Goal: Task Accomplishment & Management: Complete application form

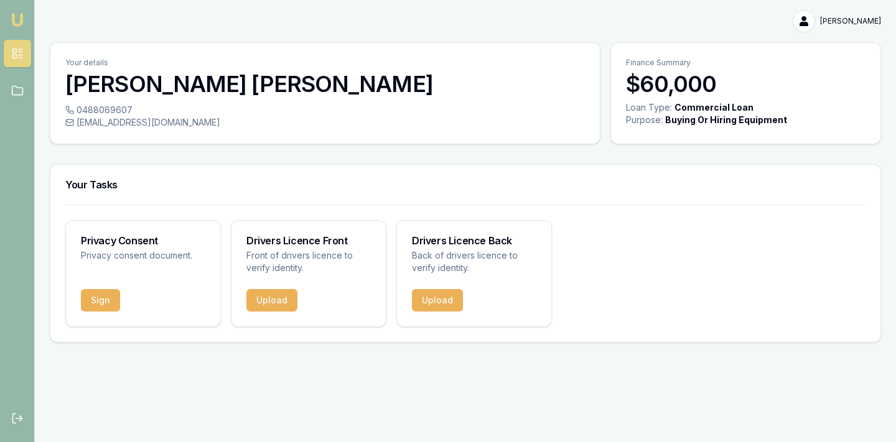
click at [827, 17] on html "[PERSON_NAME] [PERSON_NAME] Toggle Menu Your details [PERSON_NAME] 0488069607 […" at bounding box center [448, 221] width 896 height 442
click at [826, 44] on div "My Account" at bounding box center [841, 48] width 73 height 20
click at [817, 73] on div "Logout" at bounding box center [841, 73] width 73 height 20
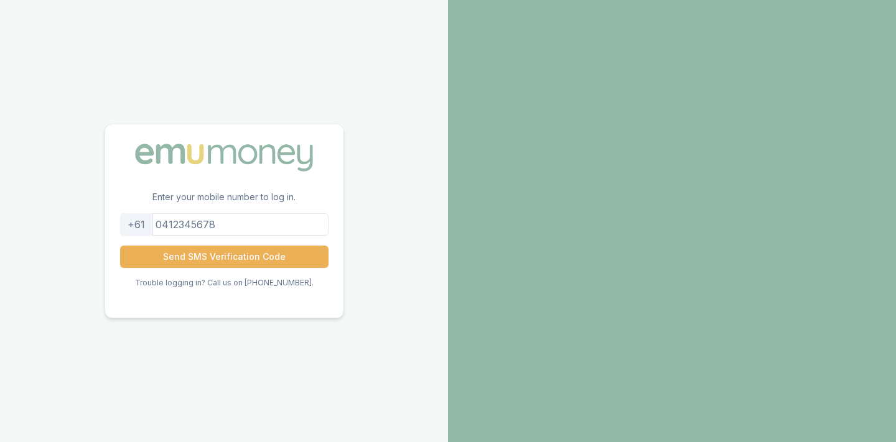
click at [229, 229] on input "tel" at bounding box center [224, 224] width 208 height 22
type input "0488069607"
click at [223, 257] on button "Send SMS Verification Code" at bounding box center [224, 257] width 208 height 22
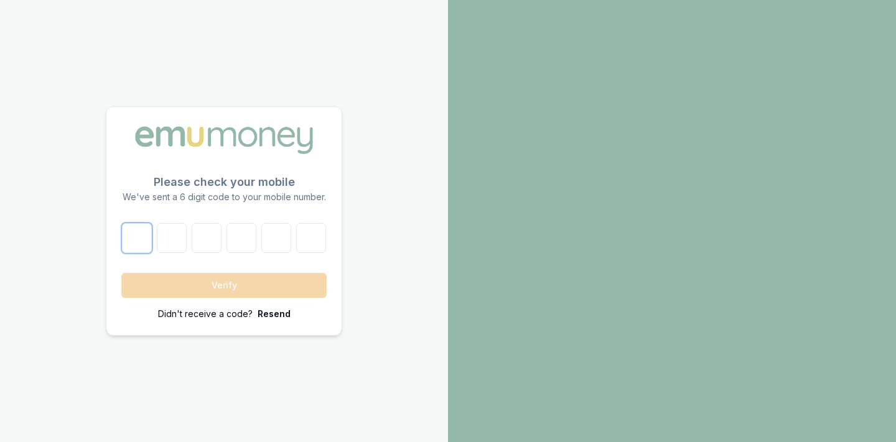
click at [130, 238] on input "number" at bounding box center [137, 238] width 30 height 30
type input "1"
type input "5"
type input "8"
type input "6"
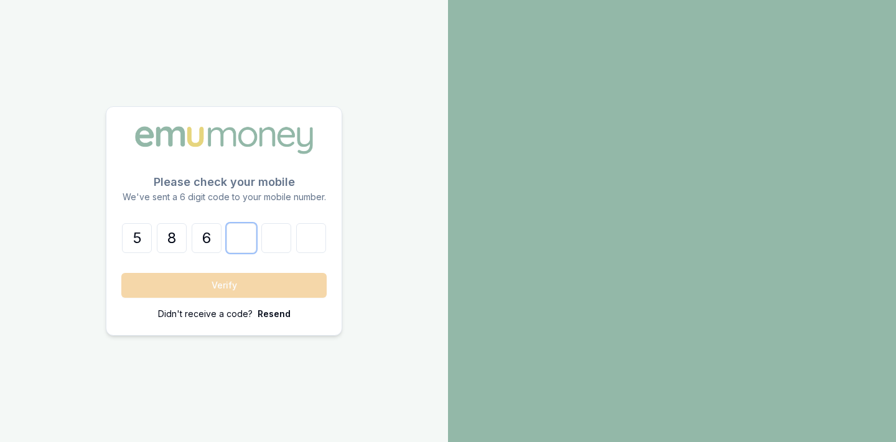
type input "9"
type input "3"
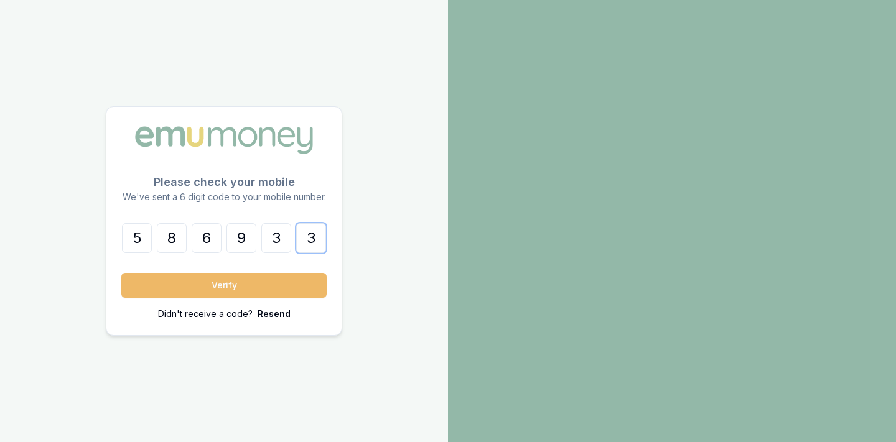
type input "3"
click at [244, 290] on button "Verify" at bounding box center [223, 285] width 205 height 25
click at [202, 284] on button "Verify" at bounding box center [223, 285] width 205 height 25
click at [243, 289] on button "Verify" at bounding box center [223, 285] width 205 height 25
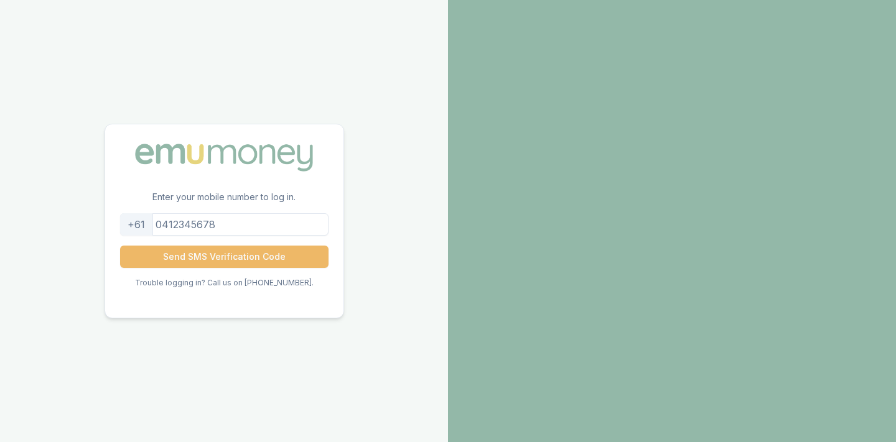
click at [237, 261] on button "Send SMS Verification Code" at bounding box center [224, 257] width 208 height 22
type input "0488069607"
click at [248, 267] on button "Send SMS Verification Code" at bounding box center [224, 257] width 208 height 22
click at [208, 253] on button "Send SMS Verification Code" at bounding box center [224, 257] width 208 height 22
drag, startPoint x: 250, startPoint y: 221, endPoint x: 238, endPoint y: 221, distance: 11.2
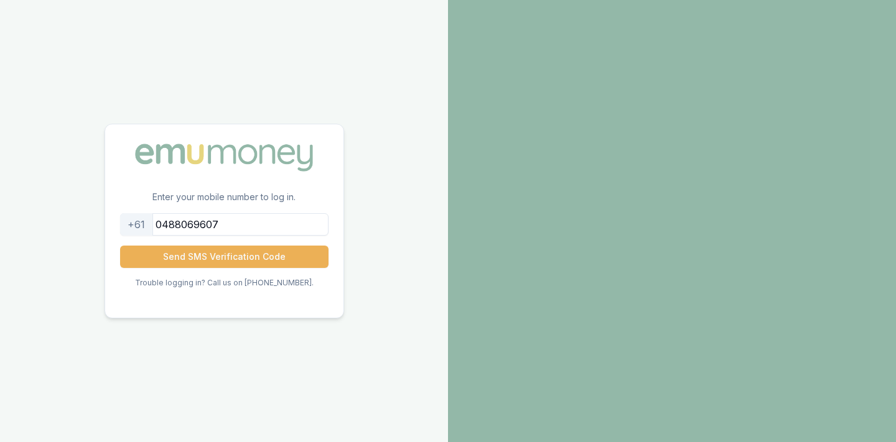
click at [249, 221] on input "0488069607" at bounding box center [224, 224] width 208 height 22
click at [234, 231] on input "tel" at bounding box center [224, 224] width 208 height 22
type input "0488069607"
click at [223, 259] on button "Send SMS Verification Code" at bounding box center [224, 257] width 208 height 22
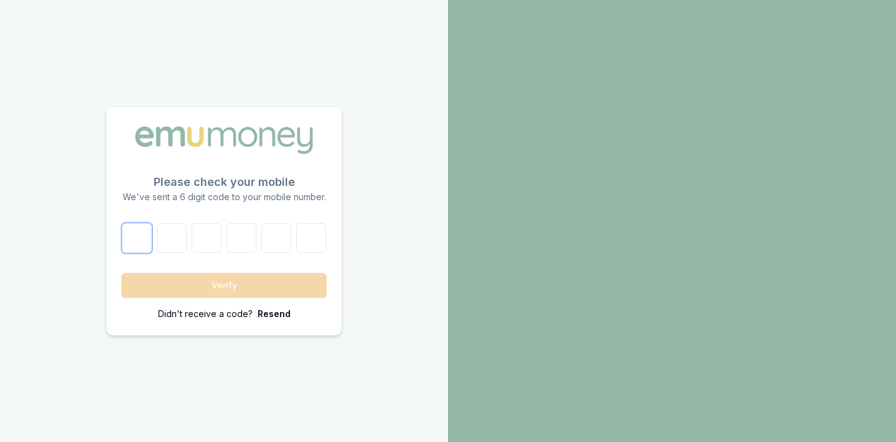
click at [146, 236] on input "number" at bounding box center [137, 238] width 30 height 30
type input "5"
type input "8"
type input "6"
type input "9"
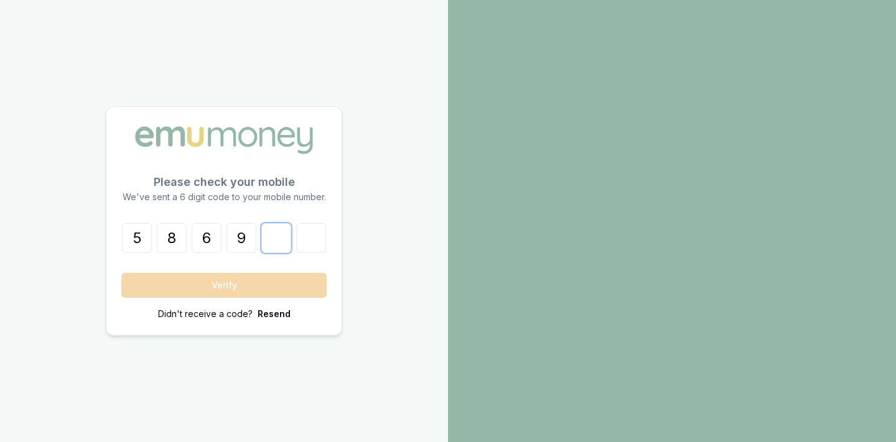
type input "3"
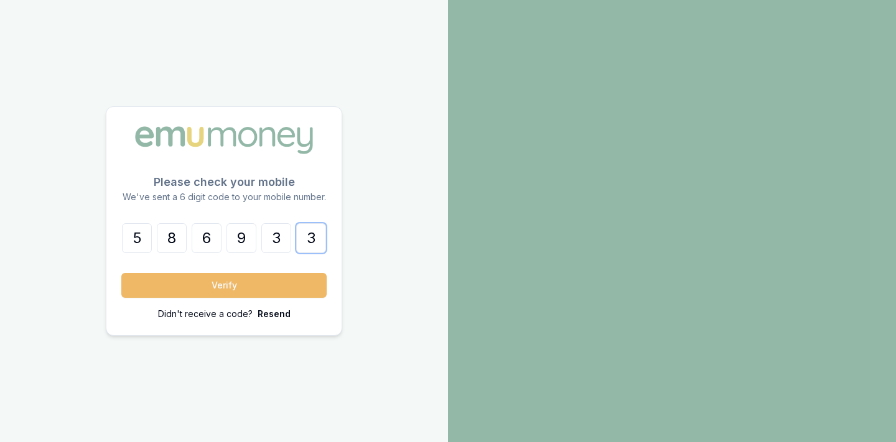
type input "3"
click at [235, 290] on button "Verify" at bounding box center [223, 285] width 205 height 25
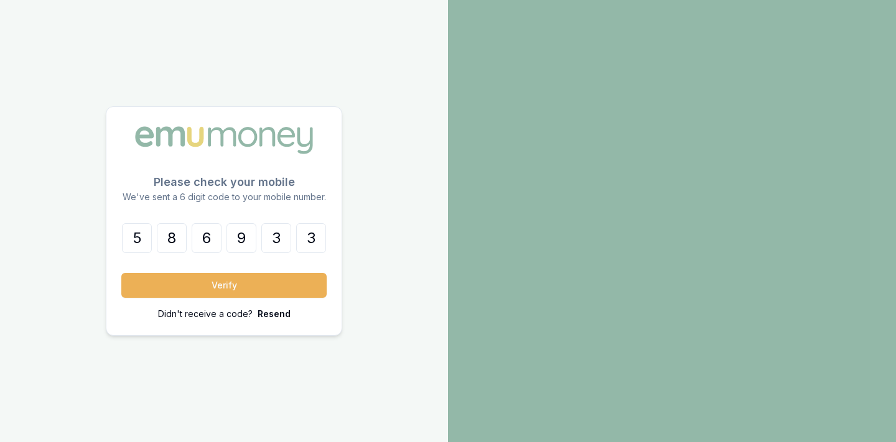
click at [282, 314] on p "Resend" at bounding box center [274, 314] width 33 height 12
click at [279, 316] on p "Resend" at bounding box center [274, 314] width 33 height 12
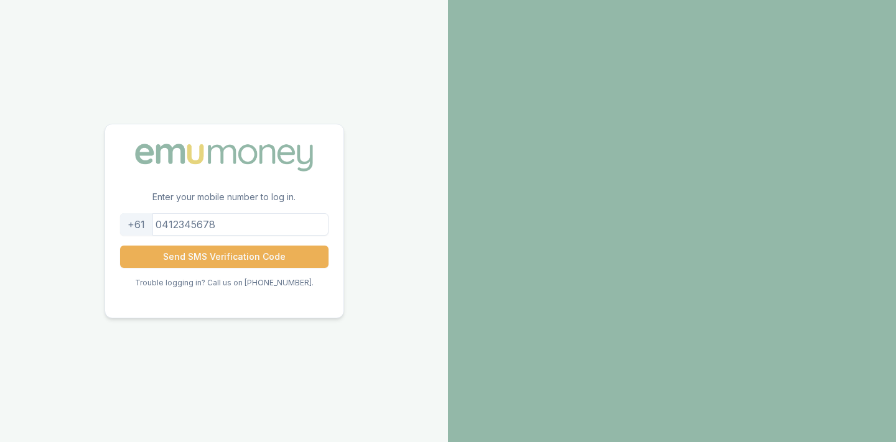
click at [192, 221] on input "tel" at bounding box center [224, 224] width 208 height 22
type input "0488069607"
click at [203, 256] on button "Send SMS Verification Code" at bounding box center [224, 257] width 208 height 22
click at [257, 224] on input "0488069607" at bounding box center [224, 224] width 208 height 22
click at [256, 223] on input "0488069607" at bounding box center [224, 224] width 208 height 22
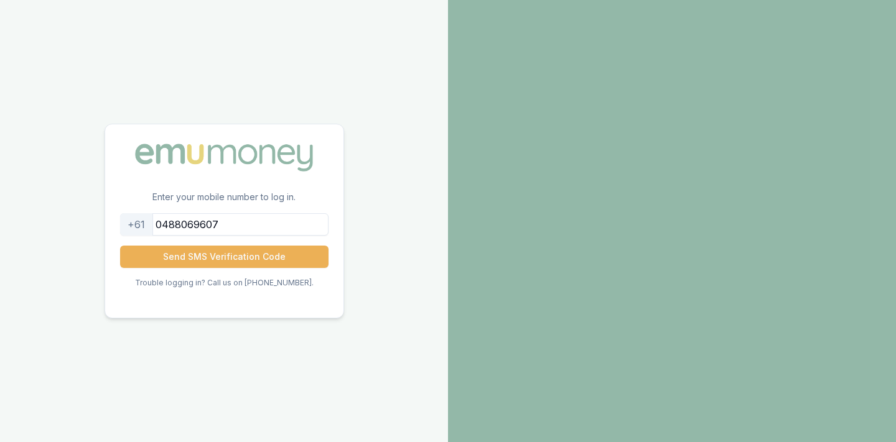
click at [256, 223] on input "0488069607" at bounding box center [224, 224] width 208 height 22
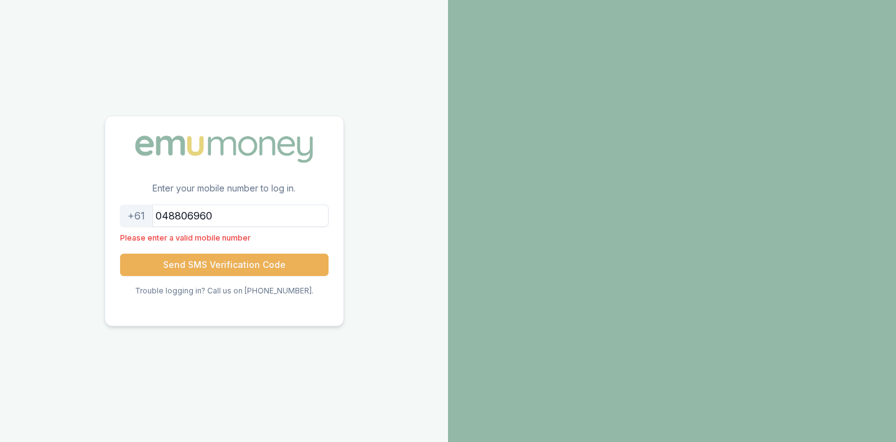
type input "0488069607"
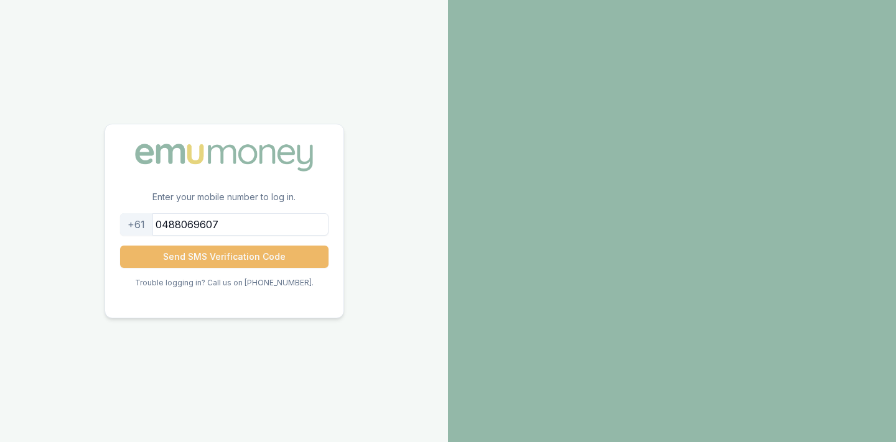
click at [190, 251] on button "Send SMS Verification Code" at bounding box center [224, 257] width 208 height 22
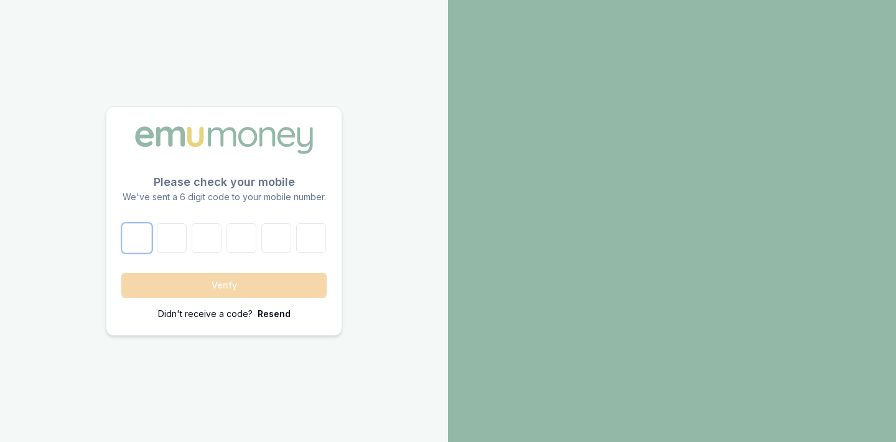
click at [136, 229] on input "number" at bounding box center [137, 238] width 30 height 30
type input "1"
type input "6"
type input "3"
type input "4"
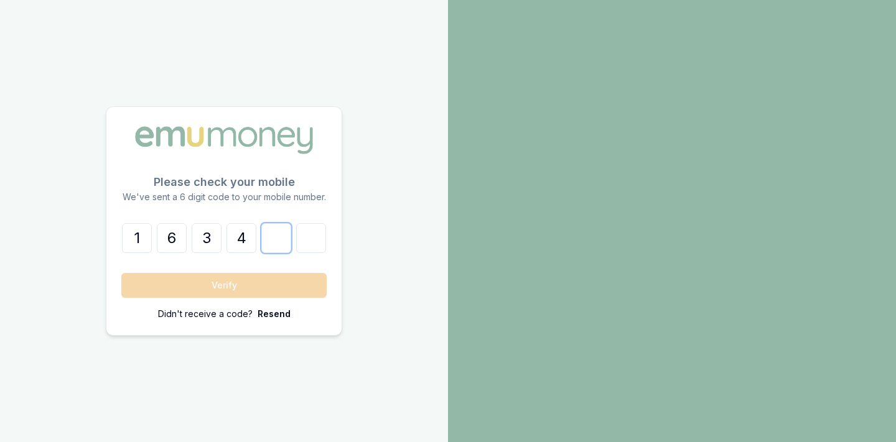
type input "5"
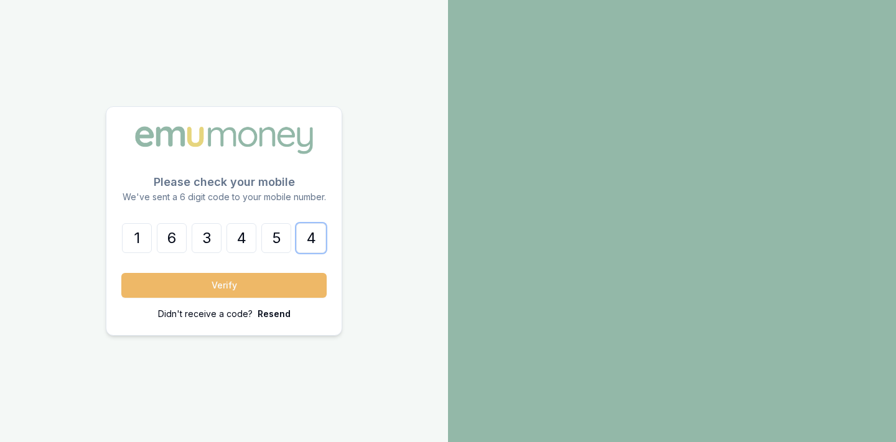
type input "4"
click at [241, 278] on button "Verify" at bounding box center [223, 285] width 205 height 25
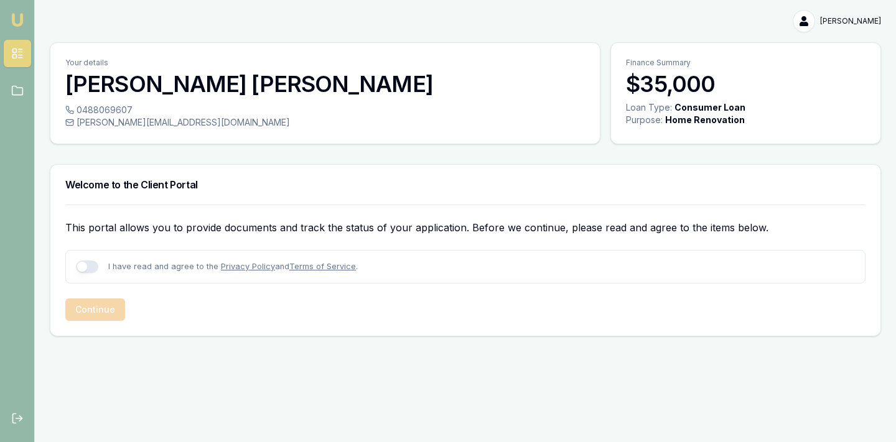
click at [91, 269] on button "button" at bounding box center [87, 267] width 22 height 12
checkbox input "true"
click at [93, 307] on button "Continue" at bounding box center [95, 310] width 60 height 22
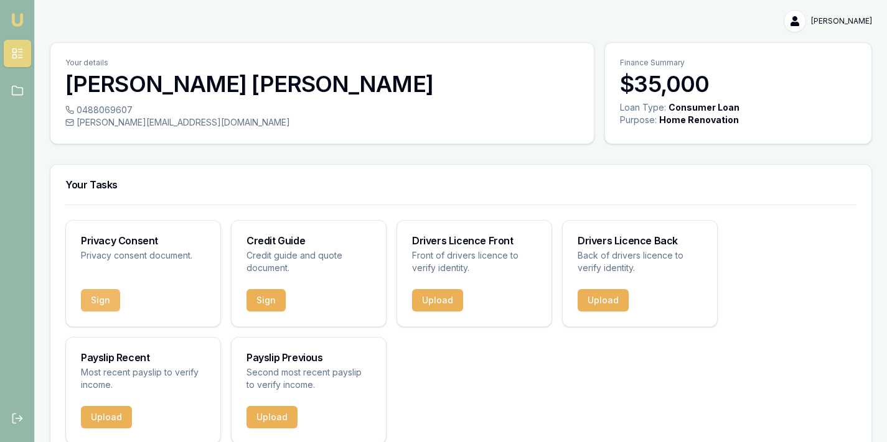
click at [98, 302] on button "Sign" at bounding box center [100, 300] width 39 height 22
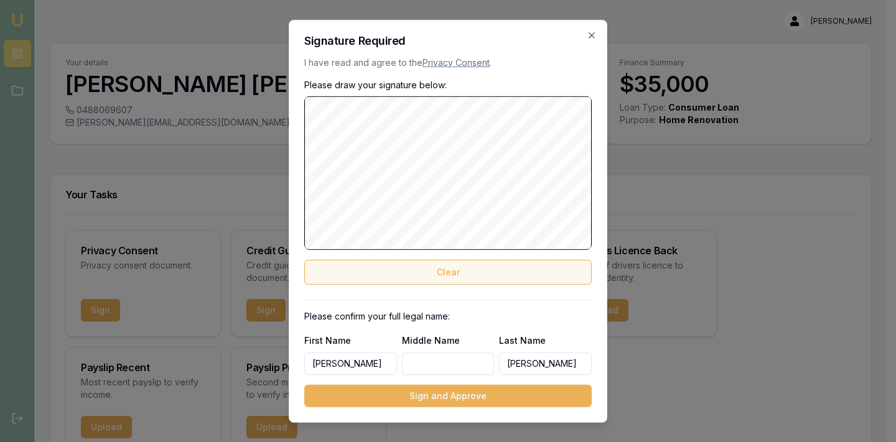
click at [359, 266] on button "Clear" at bounding box center [447, 272] width 287 height 25
click at [374, 263] on button "Clear" at bounding box center [447, 272] width 287 height 25
click at [386, 268] on button "Clear" at bounding box center [447, 272] width 287 height 25
click at [426, 268] on button "Clear" at bounding box center [447, 272] width 287 height 25
click at [324, 267] on button "Clear" at bounding box center [447, 272] width 287 height 25
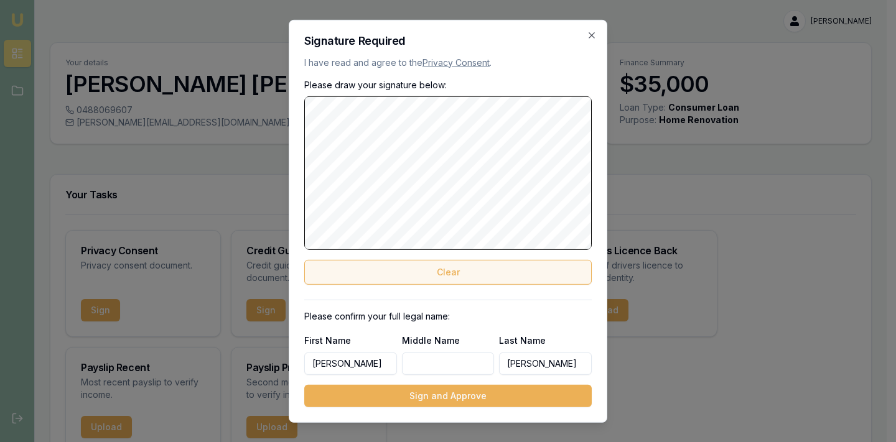
click at [390, 261] on button "Clear" at bounding box center [447, 272] width 287 height 25
click at [391, 264] on button "Clear" at bounding box center [447, 272] width 287 height 25
click at [436, 265] on button "Clear" at bounding box center [447, 272] width 287 height 25
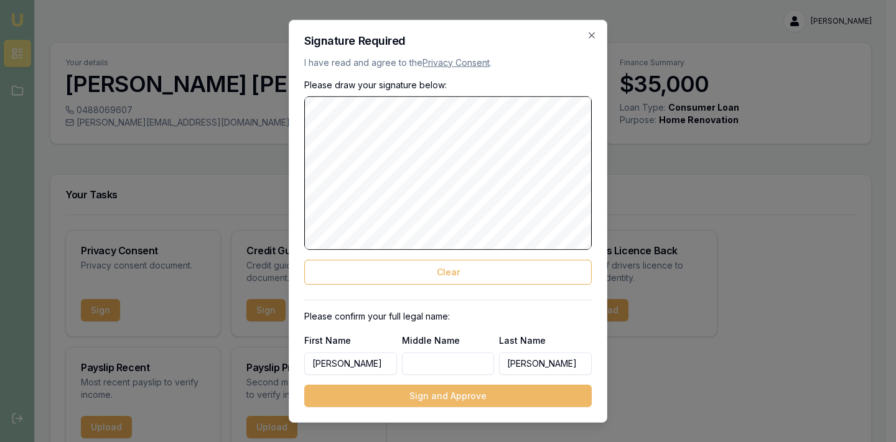
click at [440, 401] on button "Sign and Approve" at bounding box center [447, 396] width 287 height 22
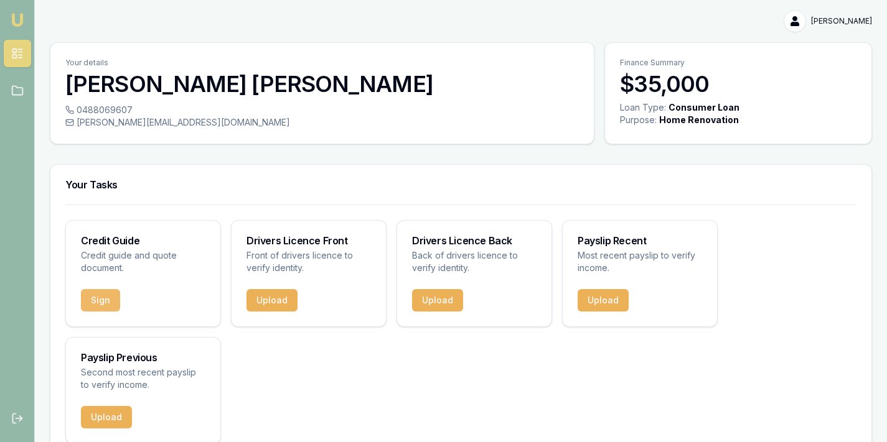
click at [100, 304] on button "Sign" at bounding box center [100, 300] width 39 height 22
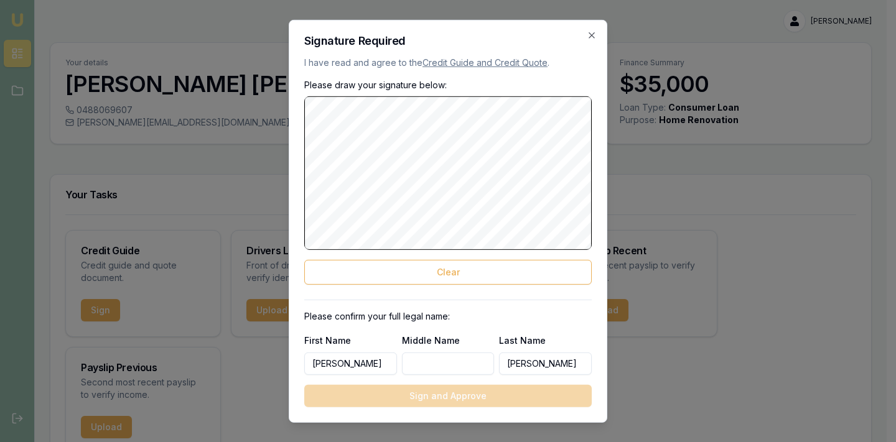
click at [479, 63] on link "Credit Guide and Credit Quote" at bounding box center [485, 62] width 125 height 11
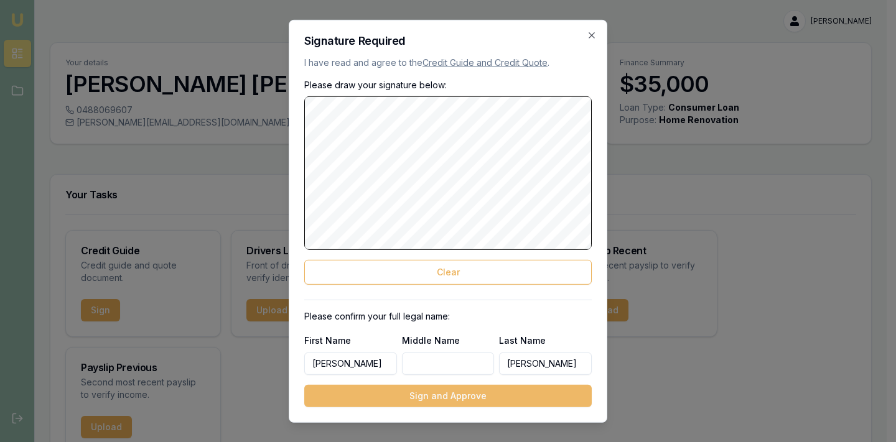
click at [459, 399] on button "Sign and Approve" at bounding box center [447, 396] width 287 height 22
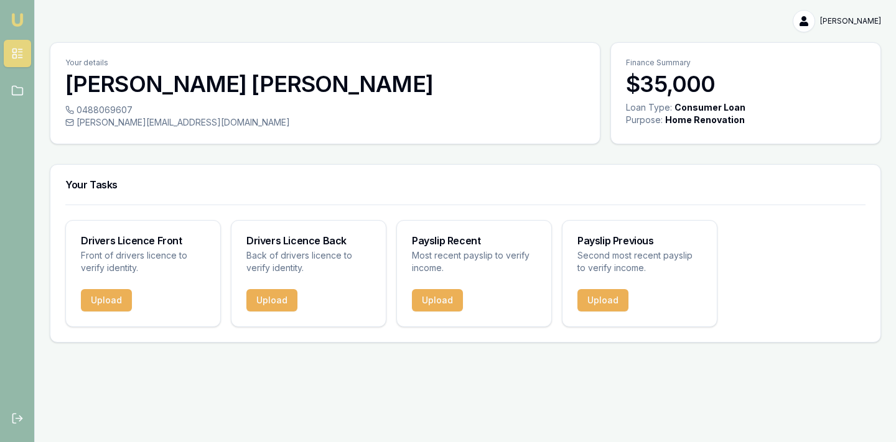
click at [651, 73] on h3 "$35,000" at bounding box center [746, 84] width 240 height 25
click at [22, 98] on link at bounding box center [17, 90] width 27 height 27
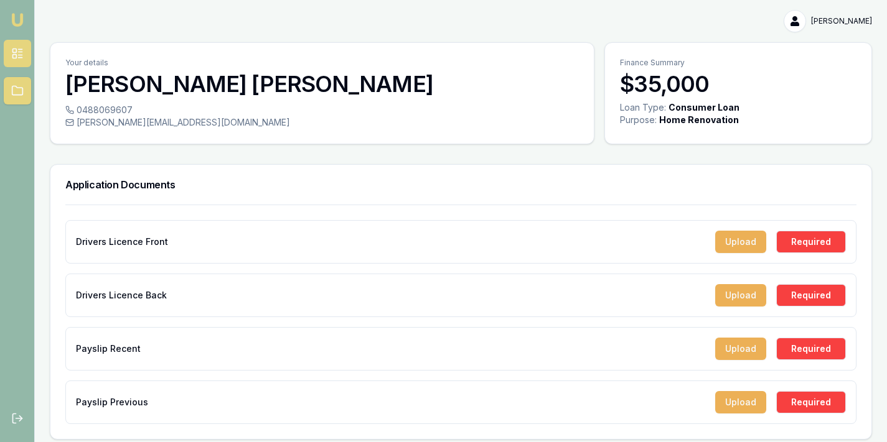
click at [10, 53] on link at bounding box center [17, 53] width 27 height 27
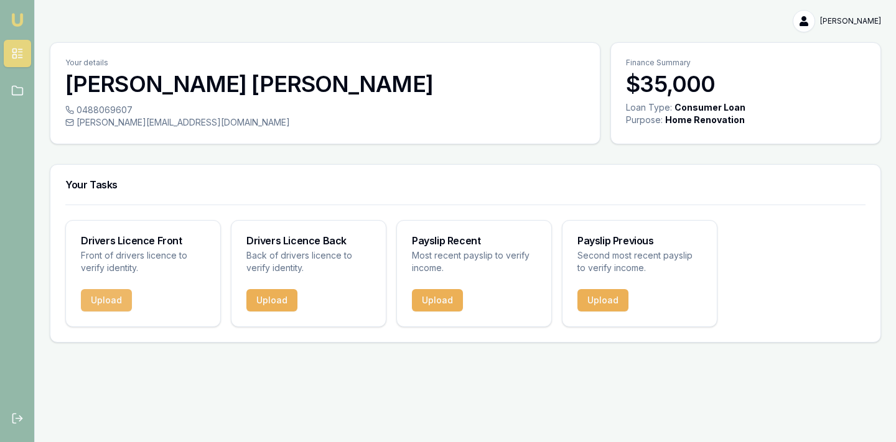
click at [97, 302] on button "Upload" at bounding box center [106, 300] width 51 height 22
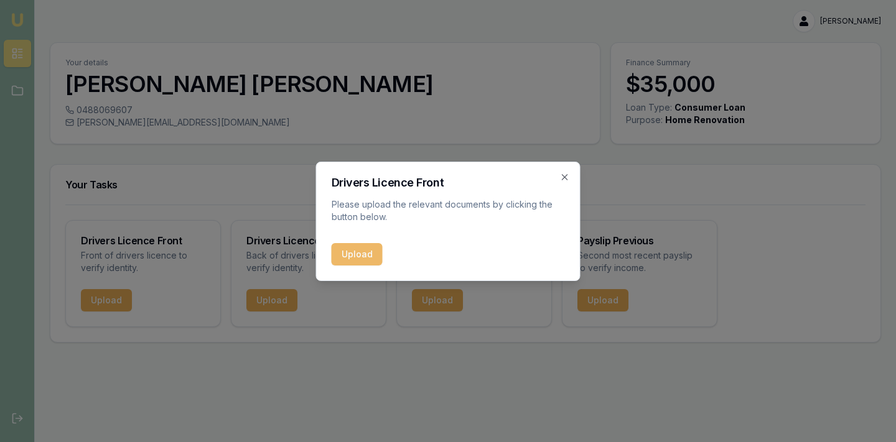
click at [371, 255] on button "Upload" at bounding box center [357, 254] width 51 height 22
click at [565, 178] on icon "button" at bounding box center [565, 177] width 10 height 10
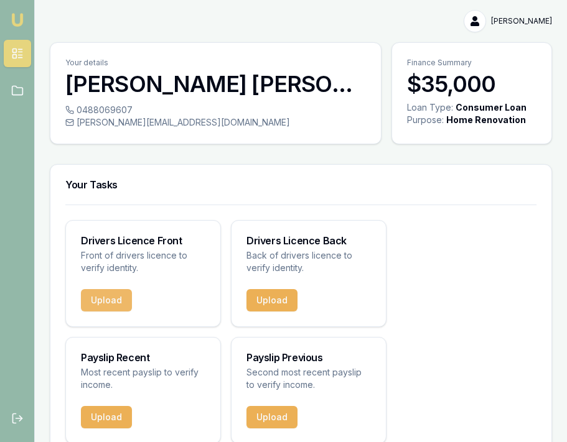
click at [100, 300] on button "Upload" at bounding box center [106, 300] width 51 height 22
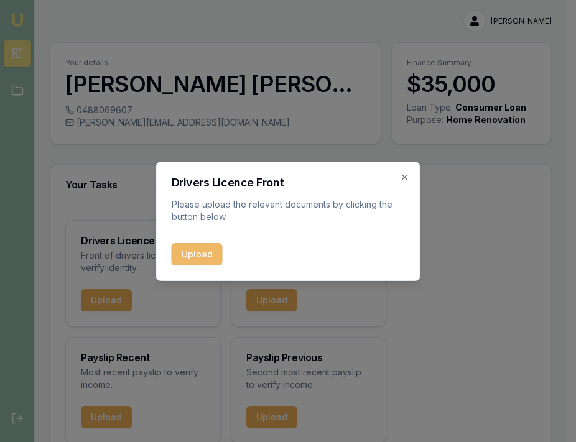
click at [207, 255] on button "Upload" at bounding box center [197, 254] width 51 height 22
click at [215, 257] on div "Upload" at bounding box center [288, 254] width 233 height 22
click at [408, 177] on icon "button" at bounding box center [405, 177] width 10 height 10
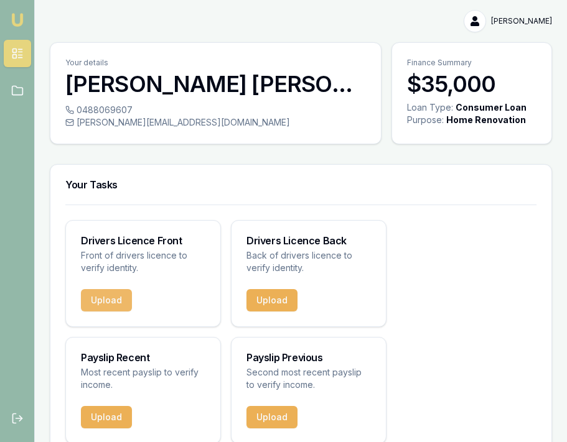
click at [116, 302] on button "Upload" at bounding box center [106, 300] width 51 height 22
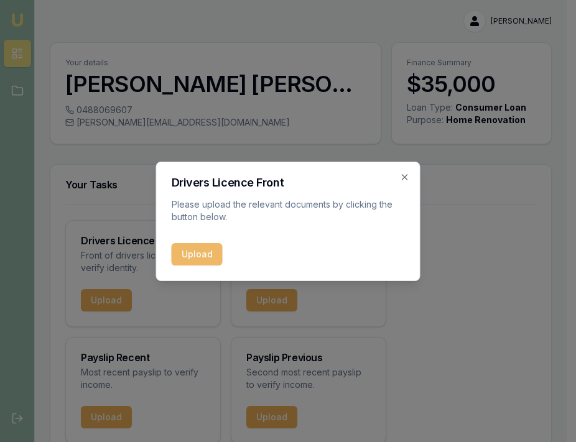
click at [189, 249] on button "Upload" at bounding box center [197, 254] width 51 height 22
click at [204, 258] on div "Upload" at bounding box center [288, 254] width 233 height 22
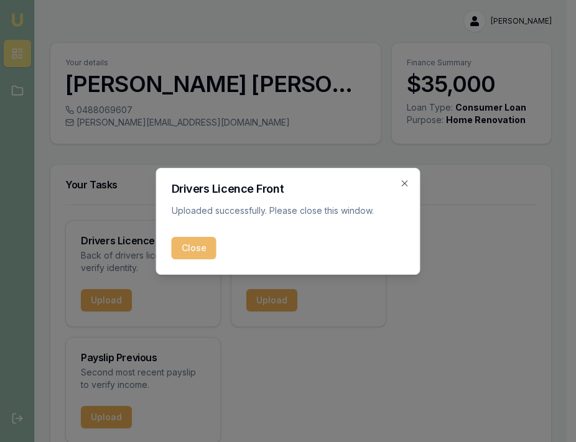
click at [187, 252] on button "Close" at bounding box center [194, 248] width 45 height 22
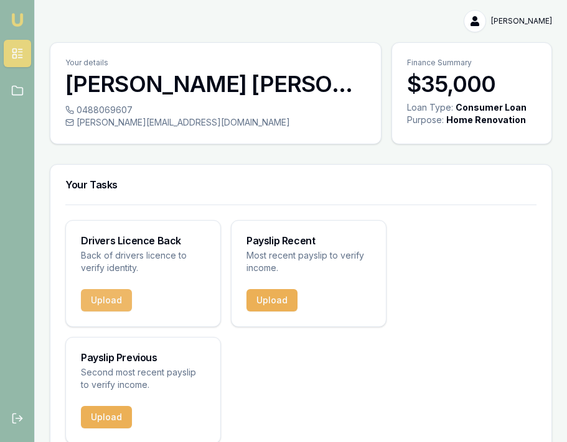
click at [116, 297] on button "Upload" at bounding box center [106, 300] width 51 height 22
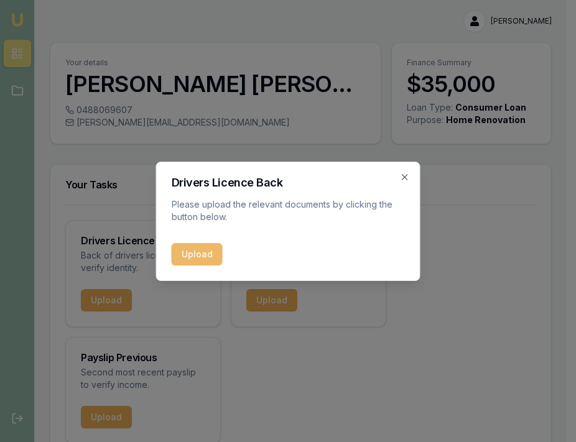
click at [190, 255] on button "Upload" at bounding box center [197, 254] width 51 height 22
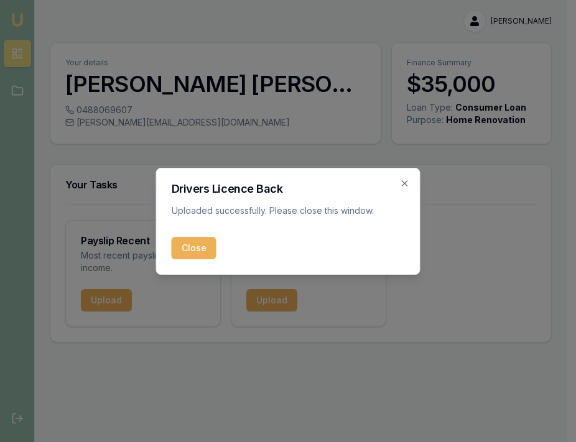
click at [197, 247] on button "Close" at bounding box center [194, 248] width 45 height 22
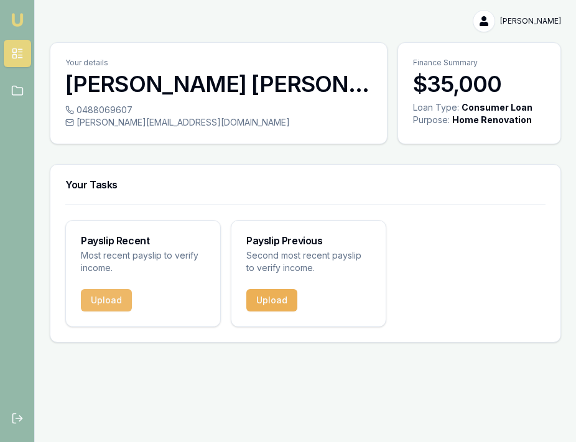
click at [108, 296] on button "Upload" at bounding box center [106, 300] width 51 height 22
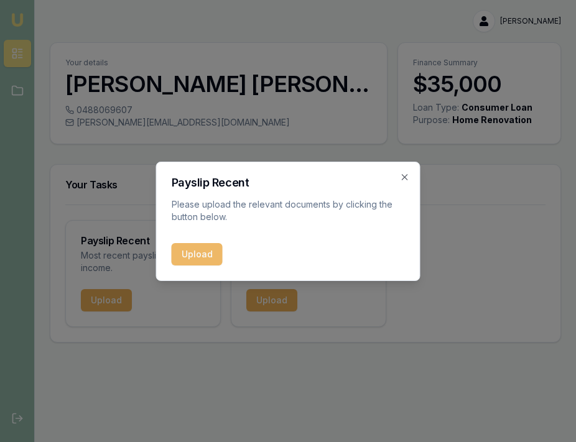
click at [182, 255] on button "Upload" at bounding box center [197, 254] width 51 height 22
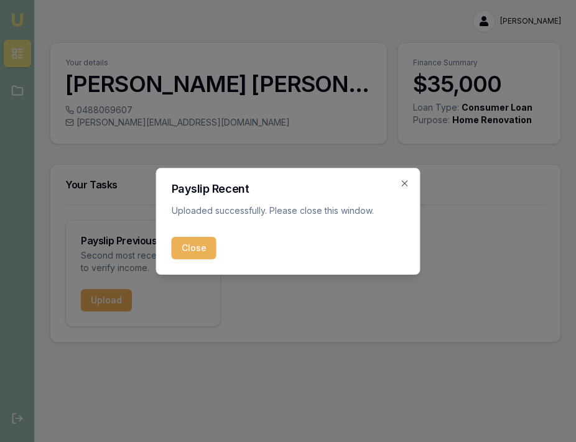
click at [190, 235] on div "Payslip Recent Uploaded successfully. Please close this window. Close Close" at bounding box center [288, 221] width 264 height 107
click at [187, 243] on button "Close" at bounding box center [194, 248] width 45 height 22
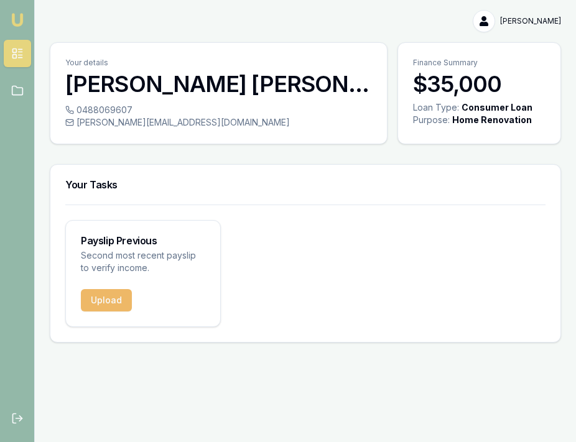
click at [104, 297] on button "Upload" at bounding box center [106, 300] width 51 height 22
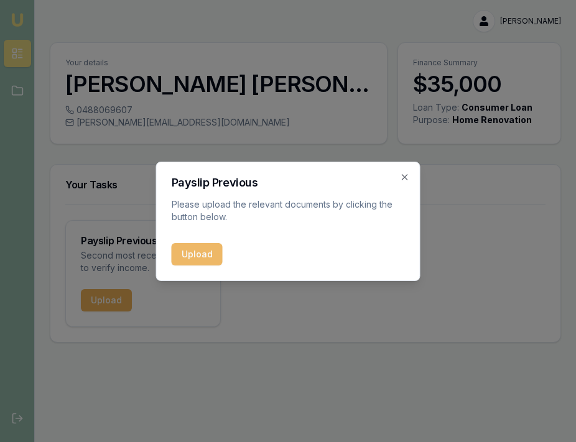
click at [185, 255] on button "Upload" at bounding box center [197, 254] width 51 height 22
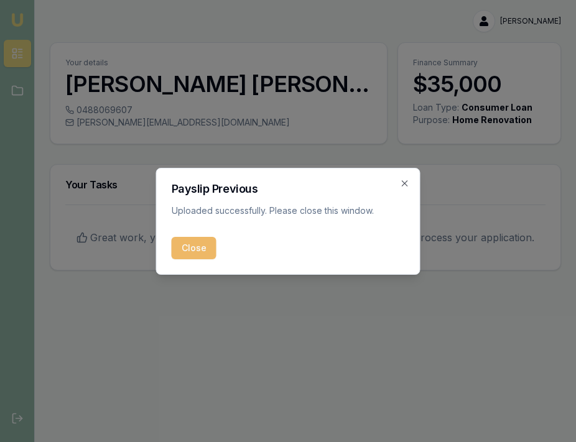
click at [202, 250] on button "Close" at bounding box center [194, 248] width 45 height 22
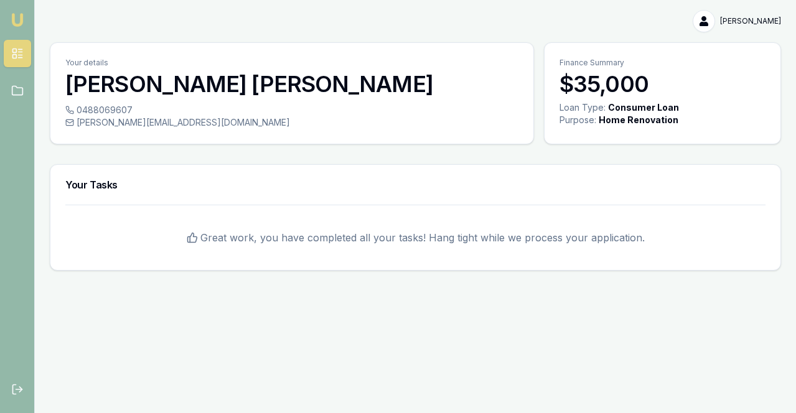
click at [487, 302] on div "Emu Broker Andrew Fogarty Toggle Menu Your details Andrew Fogarty 0488069607 an…" at bounding box center [398, 206] width 796 height 413
click at [368, 233] on span "Great work, you have completed all your tasks! Hang tight while we process your…" at bounding box center [422, 237] width 444 height 15
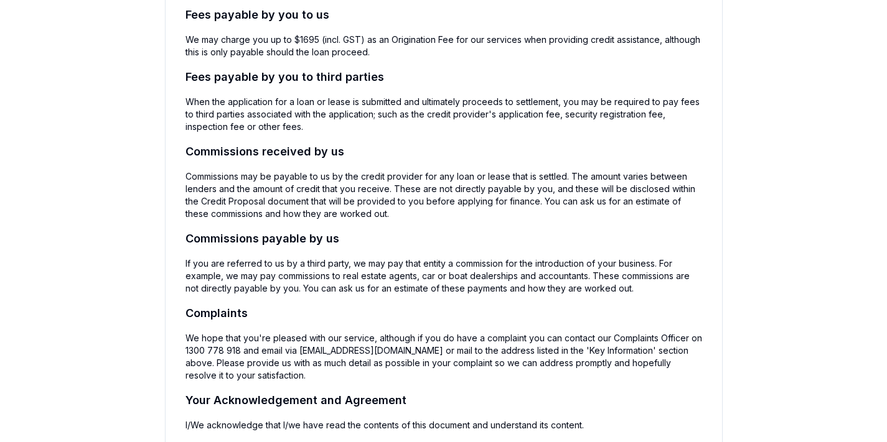
scroll to position [81, 0]
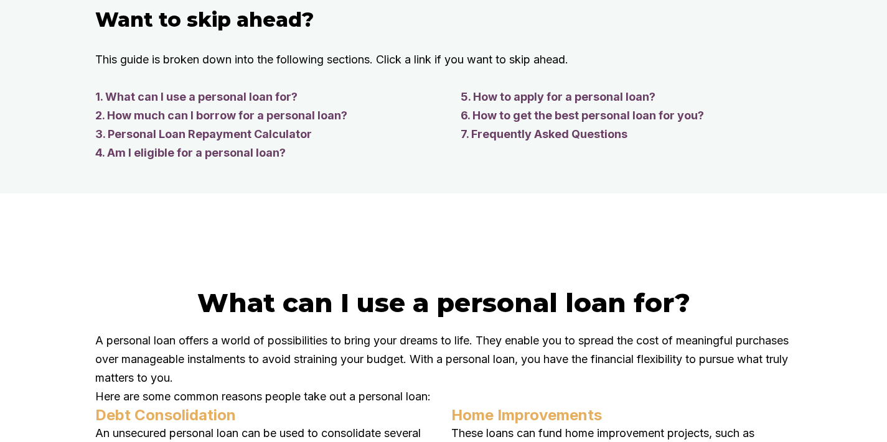
scroll to position [1185, 0]
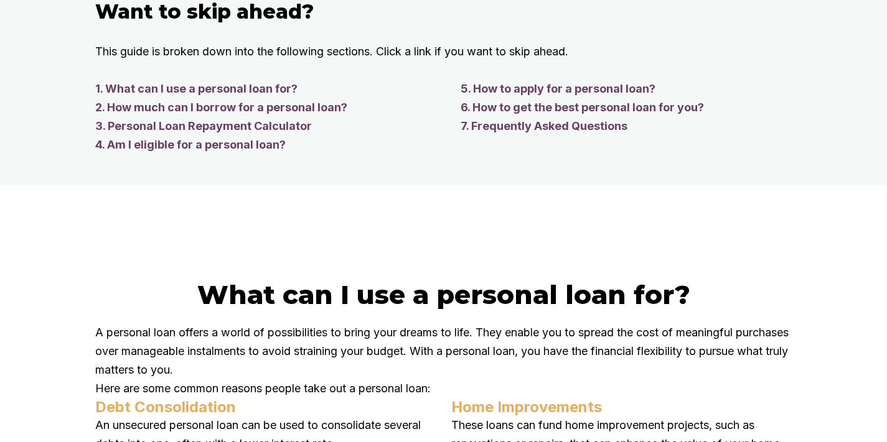
click at [581, 136] on link "7. Frequently Asked Questions" at bounding box center [626, 126] width 332 height 19
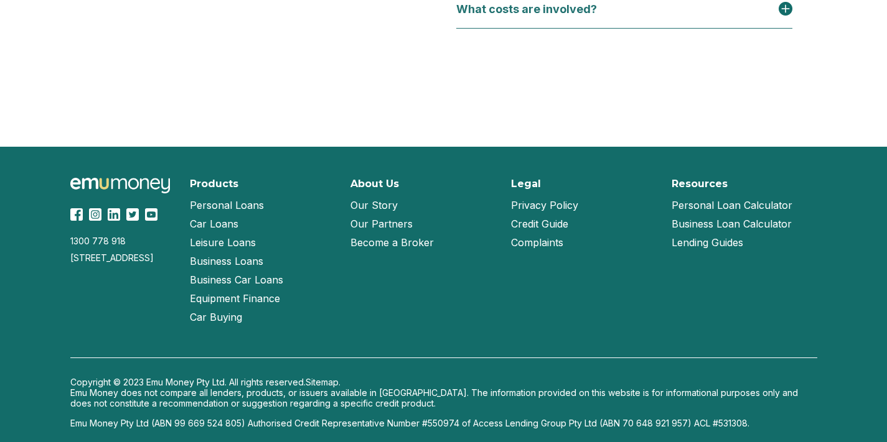
scroll to position [5515, 0]
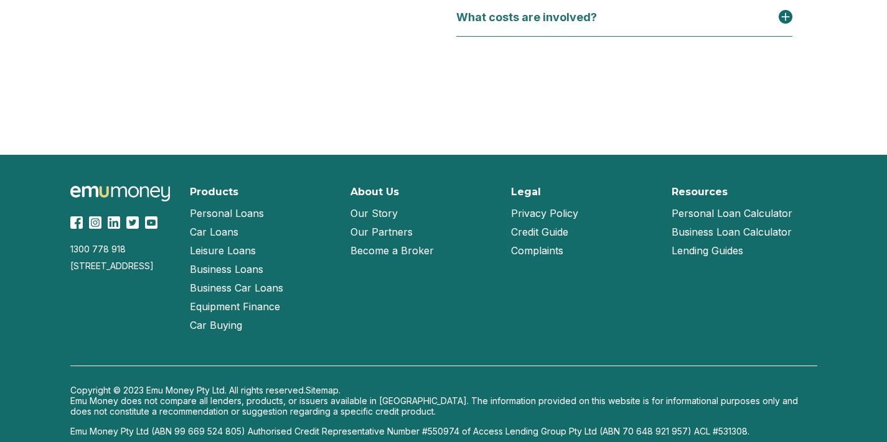
click at [554, 24] on div "What costs are involved?" at bounding box center [534, 17] width 156 height 13
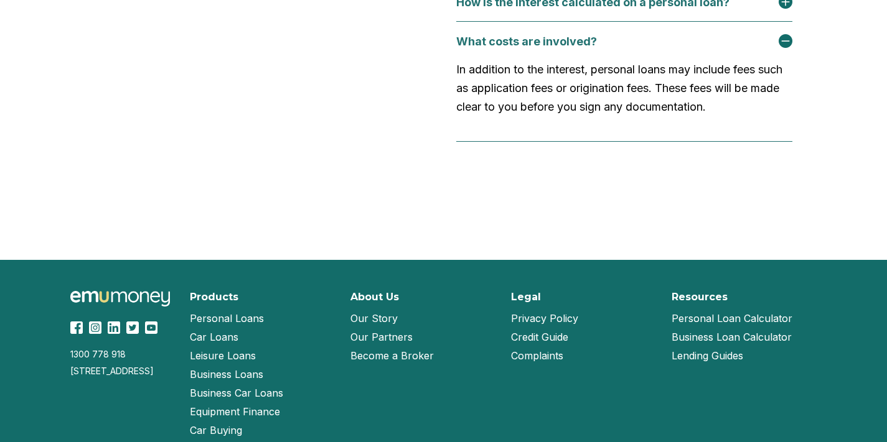
scroll to position [5482, 0]
